Goal: Find specific page/section: Find specific page/section

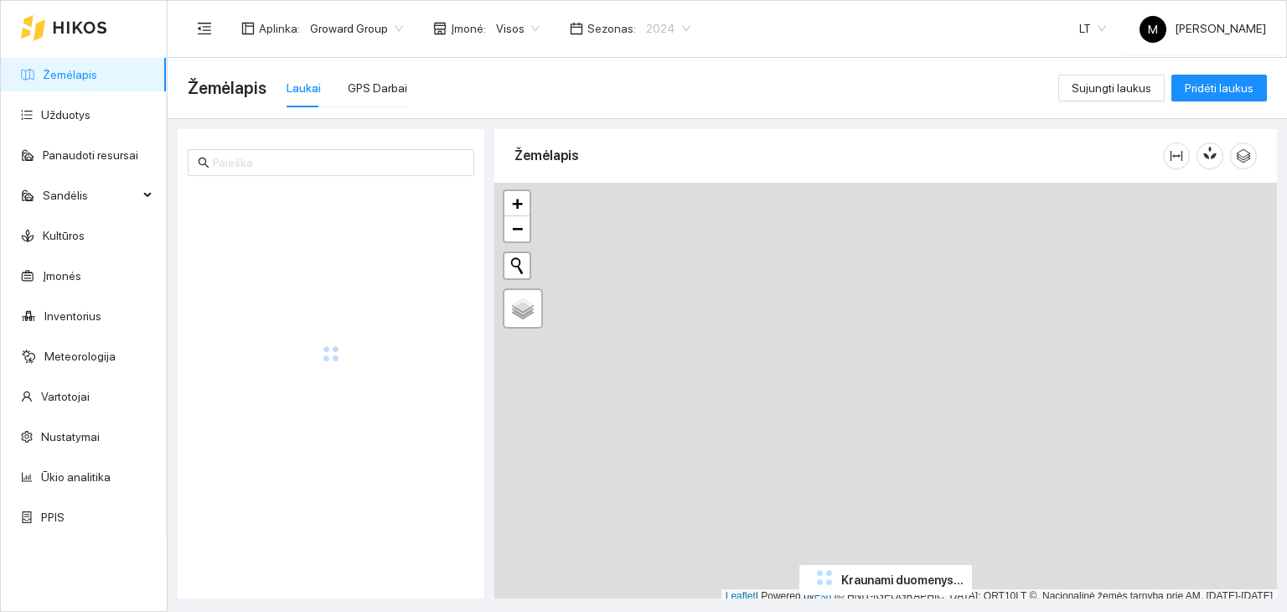
click at [646, 34] on span "2024" at bounding box center [668, 28] width 44 height 25
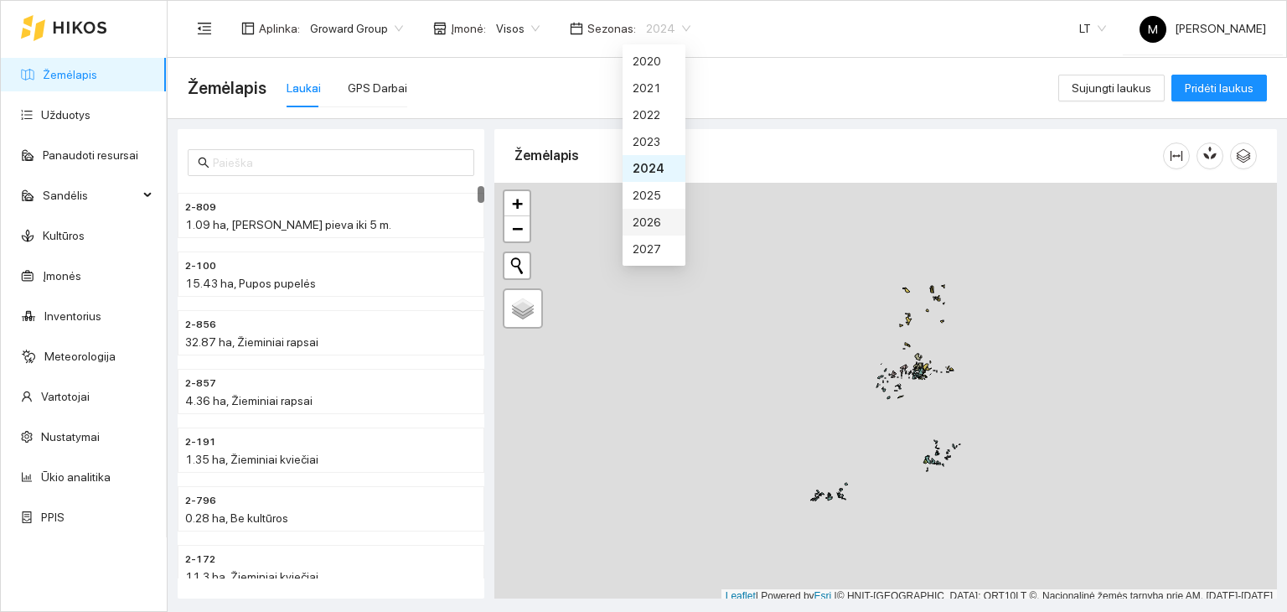
click at [660, 230] on div "2026" at bounding box center [654, 222] width 43 height 18
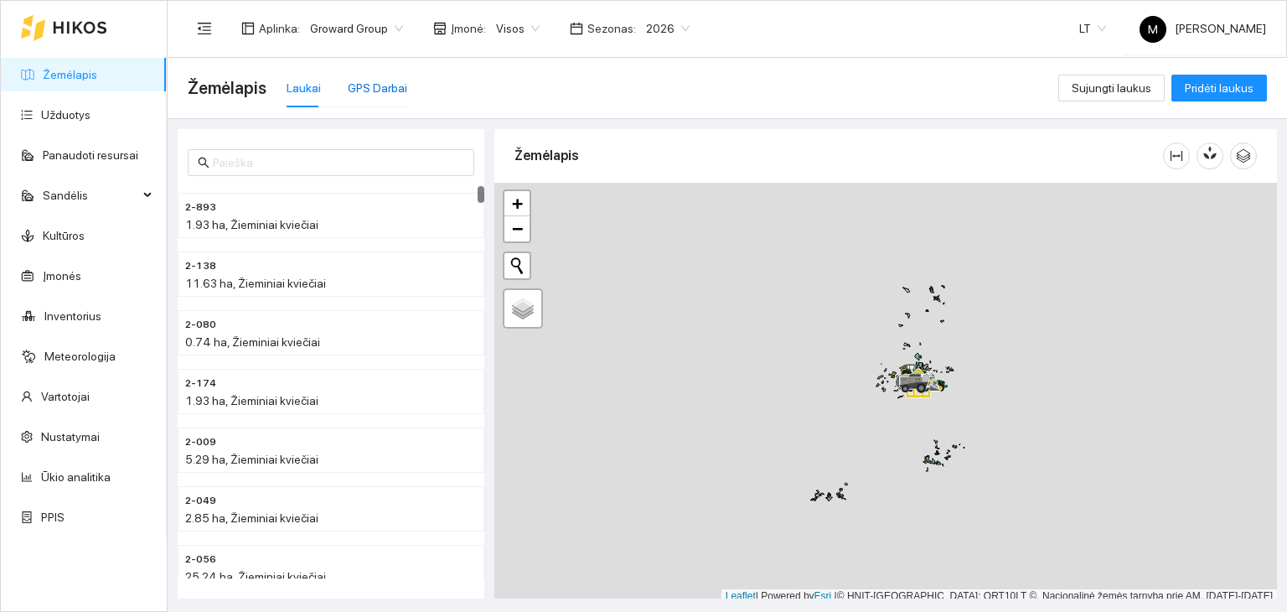
click at [374, 80] on div "GPS Darbai" at bounding box center [378, 88] width 60 height 18
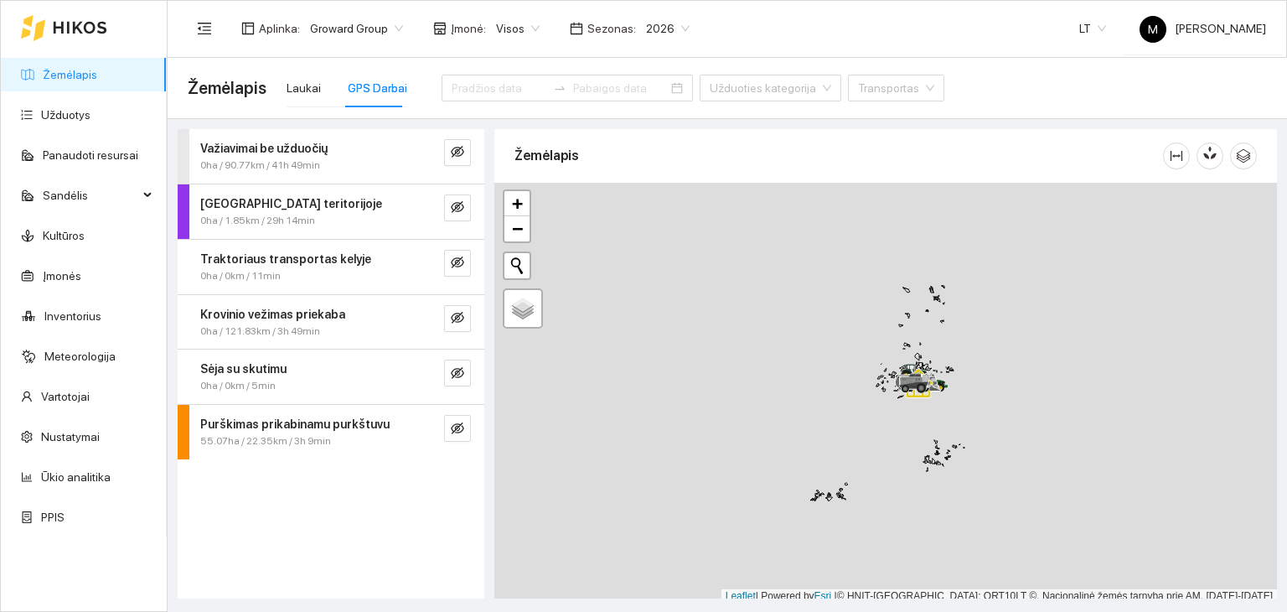
click at [469, 74] on div at bounding box center [567, 77] width 251 height 47
click at [463, 156] on icon "eye-invisible" at bounding box center [457, 151] width 13 height 13
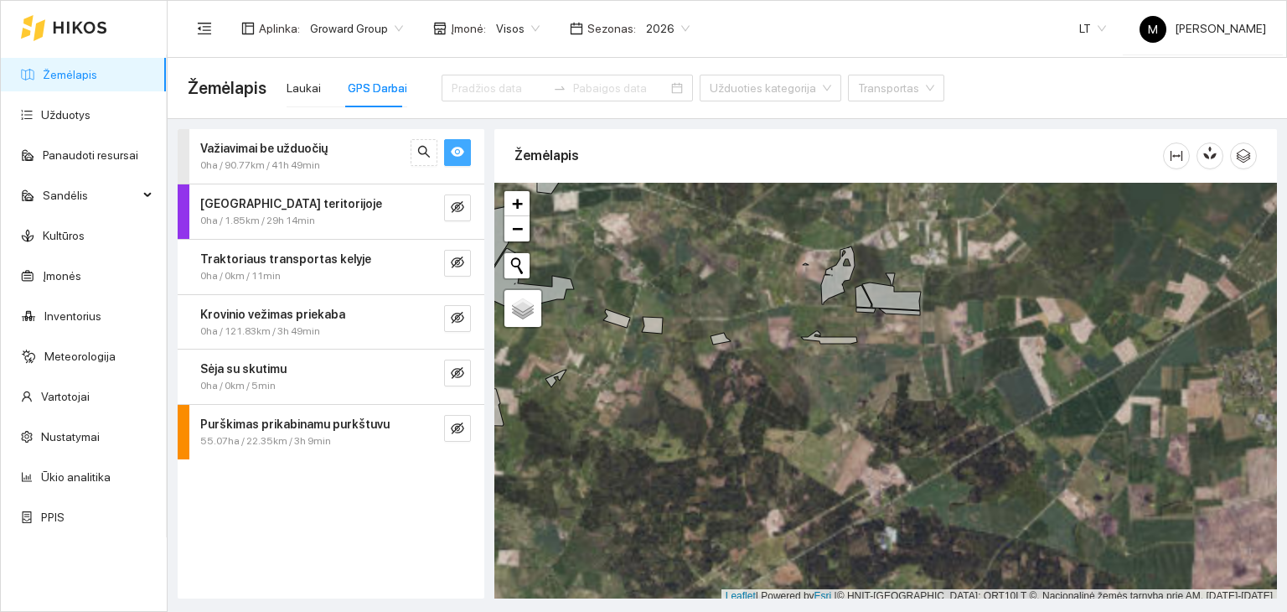
scroll to position [4, 0]
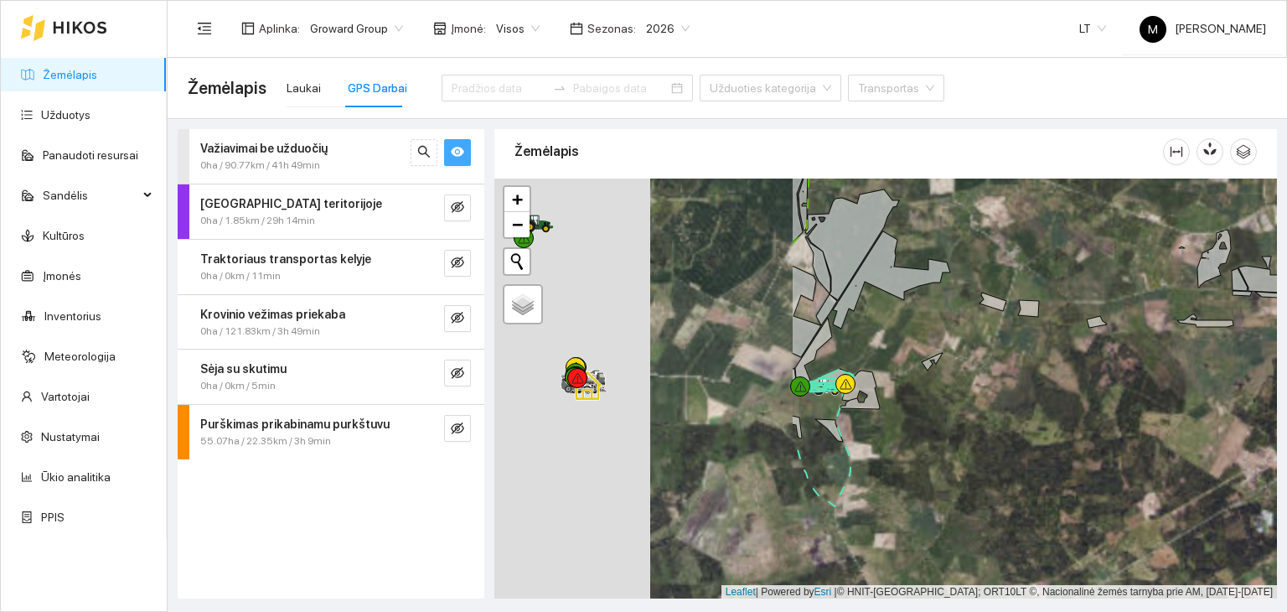
drag, startPoint x: 592, startPoint y: 365, endPoint x: 816, endPoint y: 331, distance: 226.4
click at [965, 351] on div at bounding box center [885, 389] width 783 height 421
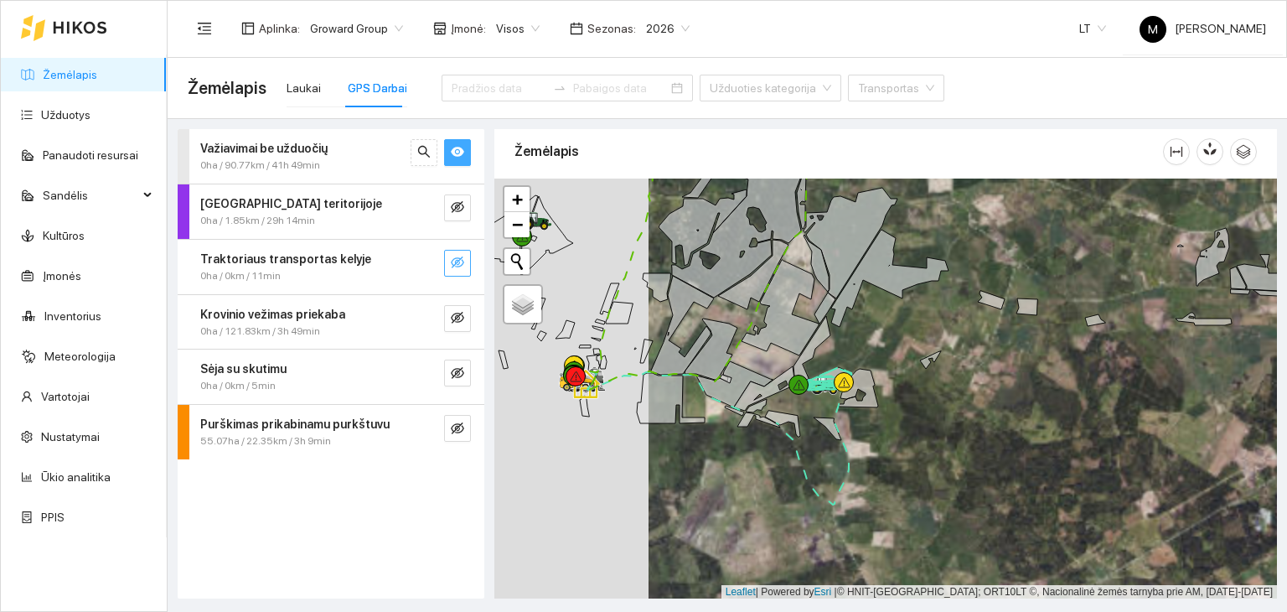
click at [449, 264] on button "button" at bounding box center [457, 263] width 27 height 27
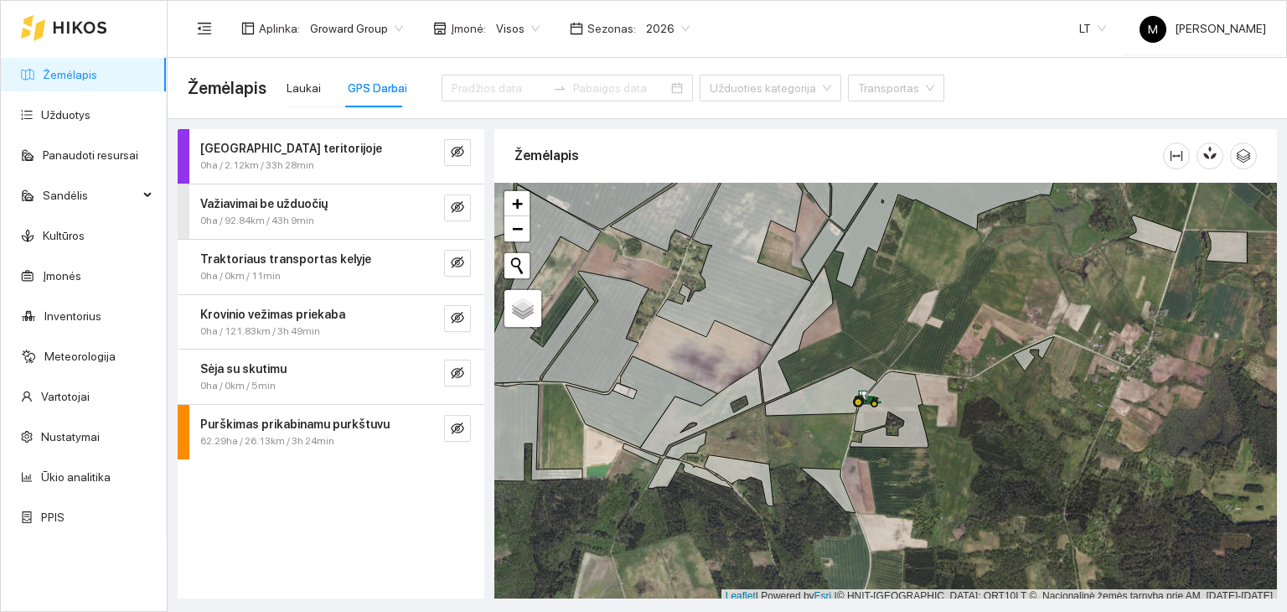
scroll to position [4, 0]
